Goal: Transaction & Acquisition: Purchase product/service

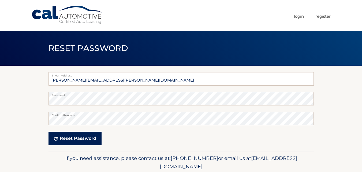
click at [75, 139] on button "Reset Password" at bounding box center [75, 138] width 53 height 13
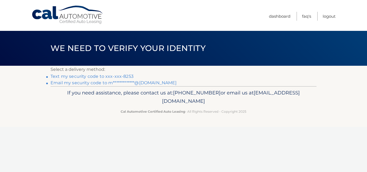
click at [140, 84] on link "**********" at bounding box center [113, 82] width 126 height 5
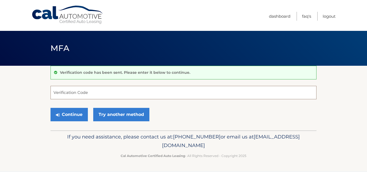
click at [171, 97] on input "Verification Code" at bounding box center [183, 92] width 266 height 13
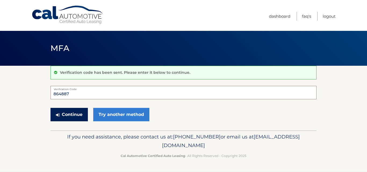
type input "864887"
click at [71, 112] on button "Continue" at bounding box center [68, 114] width 37 height 13
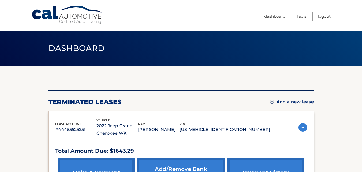
drag, startPoint x: 365, startPoint y: 8, endPoint x: 361, endPoint y: 42, distance: 34.8
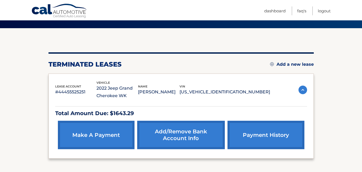
scroll to position [81, 0]
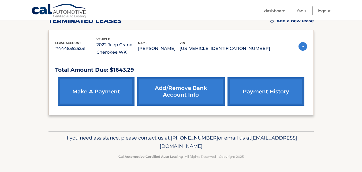
click at [305, 45] on img at bounding box center [303, 46] width 9 height 9
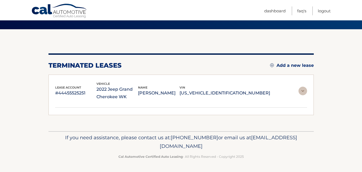
scroll to position [29, 0]
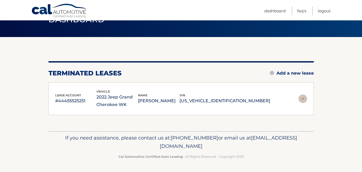
drag, startPoint x: 365, startPoint y: 38, endPoint x: 318, endPoint y: 26, distance: 47.9
drag, startPoint x: 318, startPoint y: 26, endPoint x: 341, endPoint y: 31, distance: 23.0
click at [341, 31] on div "Dashboard" at bounding box center [181, 19] width 362 height 35
drag, startPoint x: 363, startPoint y: 31, endPoint x: 228, endPoint y: 53, distance: 136.6
click at [228, 53] on div "You are registered for this site, but you haven't enrolled in online payments. …" at bounding box center [182, 84] width 266 height 94
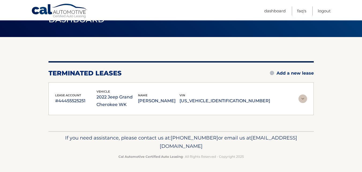
click at [302, 101] on img at bounding box center [303, 98] width 9 height 9
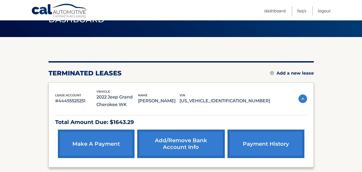
click at [114, 141] on link "make a payment" at bounding box center [96, 144] width 77 height 28
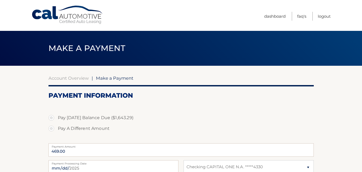
select select "NTQwNTQyMzItNWViYi00NTZkLWFiNjMtZDJiMmE1ZTM3MDNk"
drag, startPoint x: 365, startPoint y: 8, endPoint x: 52, endPoint y: 119, distance: 332.0
click at [52, 119] on label "Pay Today's Balance Due ($1,643.29)" at bounding box center [182, 117] width 266 height 11
click at [52, 119] on input "Pay Today's Balance Due ($1,643.29)" at bounding box center [53, 116] width 5 height 9
radio input "true"
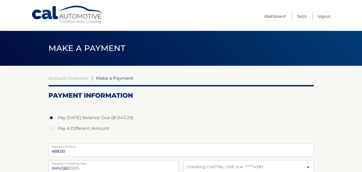
type input "1643.29"
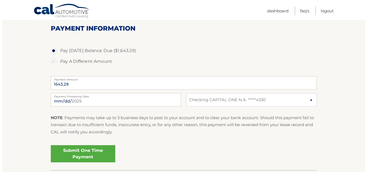
scroll to position [68, 0]
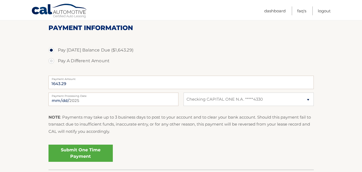
click at [109, 152] on link "Submit One Time Payment" at bounding box center [81, 153] width 64 height 17
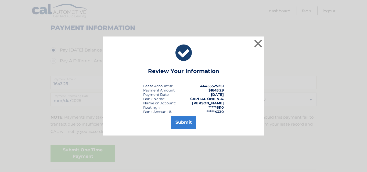
drag, startPoint x: 183, startPoint y: 130, endPoint x: 183, endPoint y: 134, distance: 3.8
drag, startPoint x: 183, startPoint y: 134, endPoint x: 176, endPoint y: 127, distance: 10.1
drag, startPoint x: 176, startPoint y: 127, endPoint x: 145, endPoint y: 118, distance: 32.0
click at [145, 118] on div "Submit" at bounding box center [183, 121] width 148 height 15
click at [175, 125] on button "Submit" at bounding box center [183, 122] width 25 height 13
